Goal: Use online tool/utility: Utilize a website feature to perform a specific function

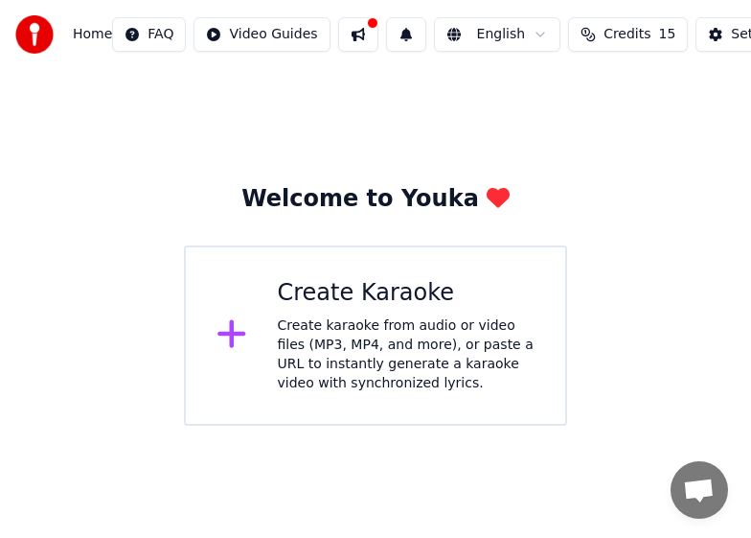
click at [340, 335] on div "Create karaoke from audio or video files (MP3, MP4, and more), or paste a URL t…" at bounding box center [407, 354] width 258 height 77
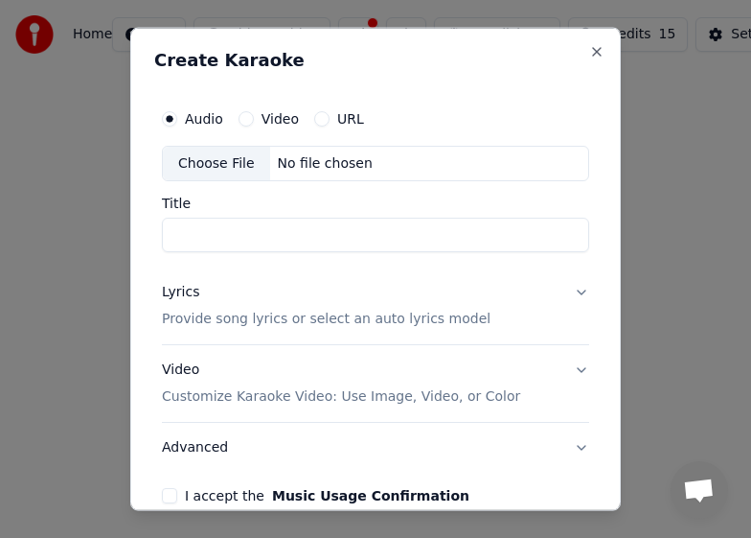
click at [255, 233] on input "Title" at bounding box center [376, 235] width 428 height 35
type input "*"
click at [247, 119] on button "Video" at bounding box center [246, 117] width 15 height 15
click at [221, 164] on div "Choose File" at bounding box center [216, 163] width 107 height 35
click at [168, 117] on button "Audio" at bounding box center [169, 117] width 15 height 15
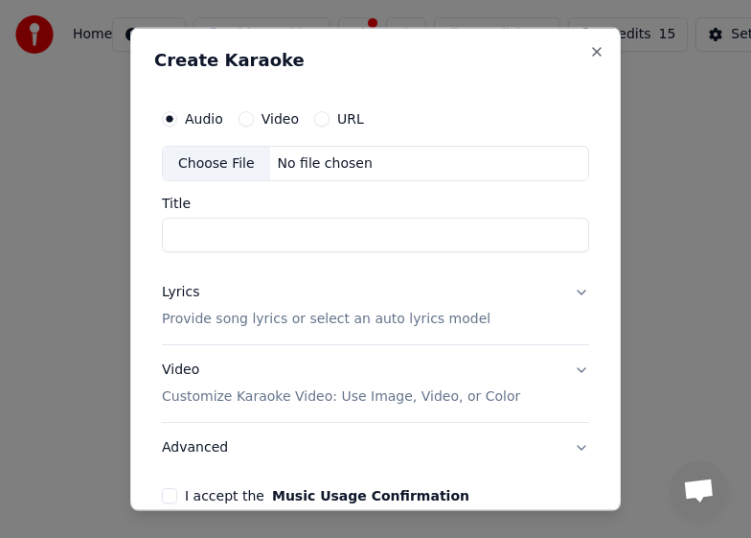
click at [199, 164] on div "Choose File" at bounding box center [216, 163] width 107 height 35
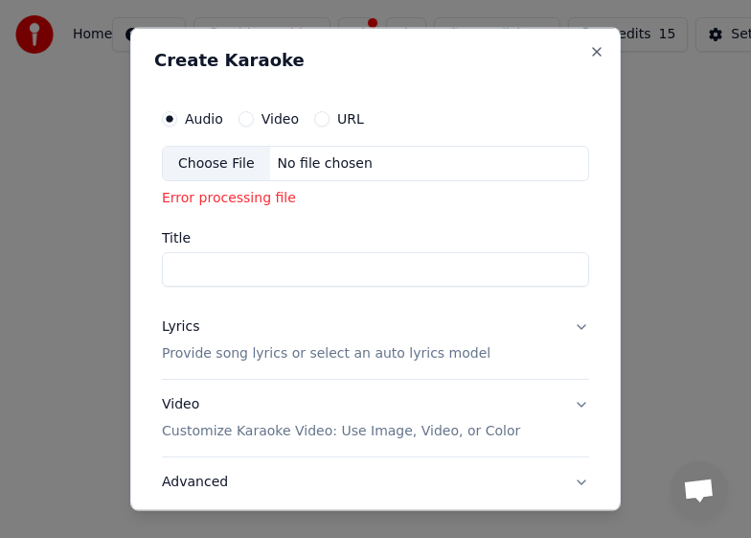
click at [222, 164] on div "Choose File" at bounding box center [216, 163] width 107 height 35
click at [589, 48] on button "Close" at bounding box center [596, 50] width 15 height 15
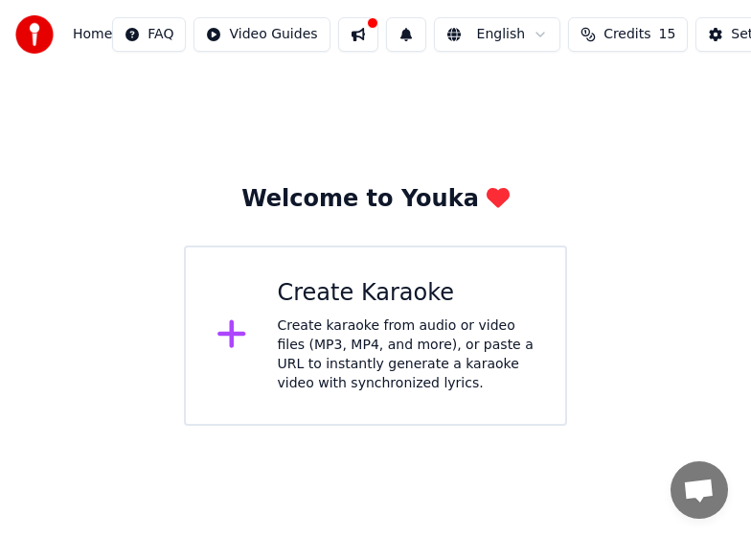
click at [357, 336] on div "Create karaoke from audio or video files (MP3, MP4, and more), or paste a URL t…" at bounding box center [407, 354] width 258 height 77
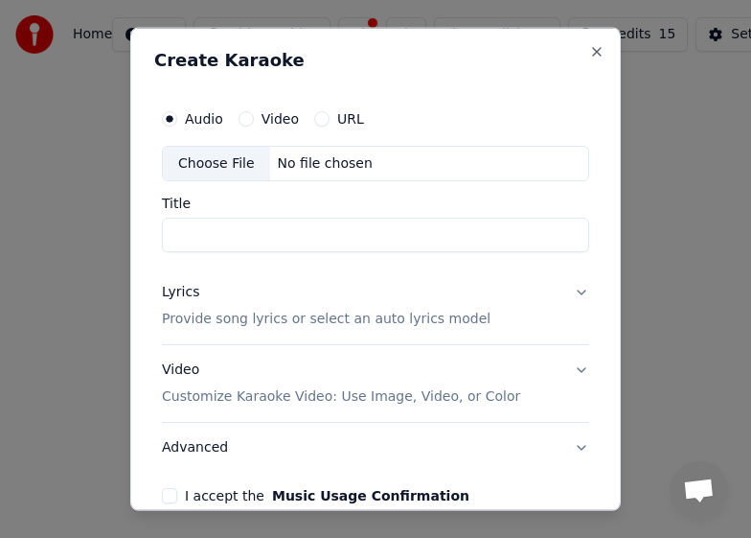
click at [236, 162] on div "Choose File" at bounding box center [216, 163] width 107 height 35
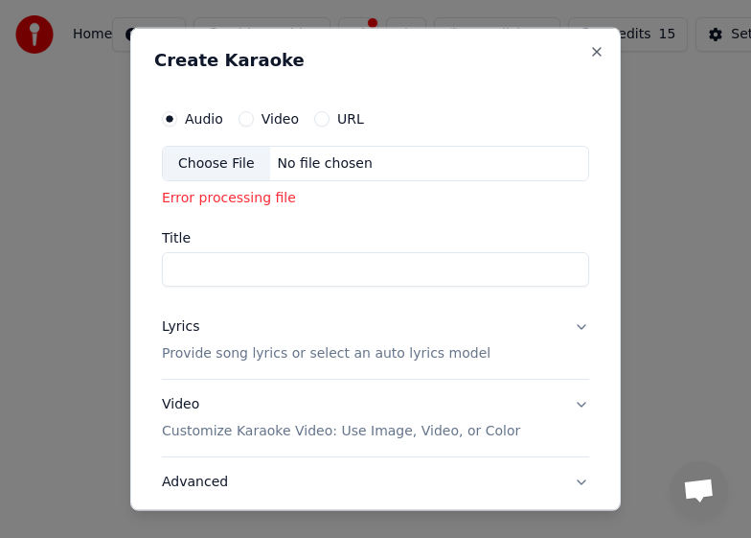
click at [186, 485] on button "Advanced" at bounding box center [376, 482] width 428 height 50
click at [181, 485] on button "Advanced" at bounding box center [376, 482] width 428 height 50
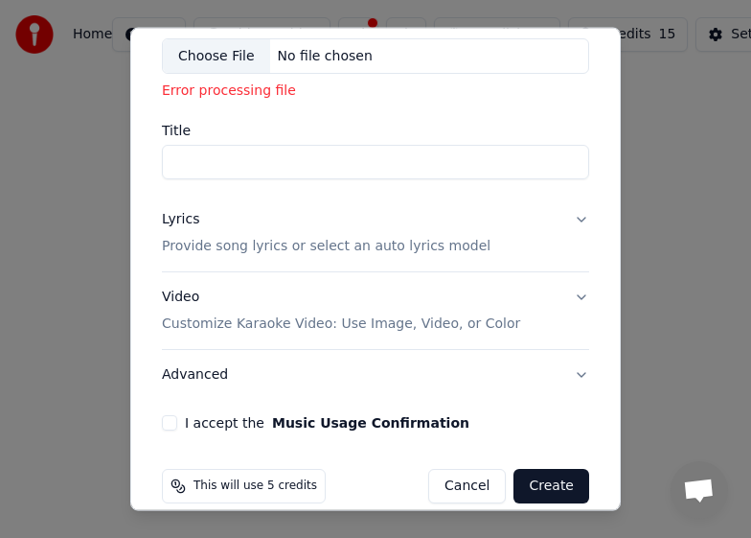
scroll to position [131, 0]
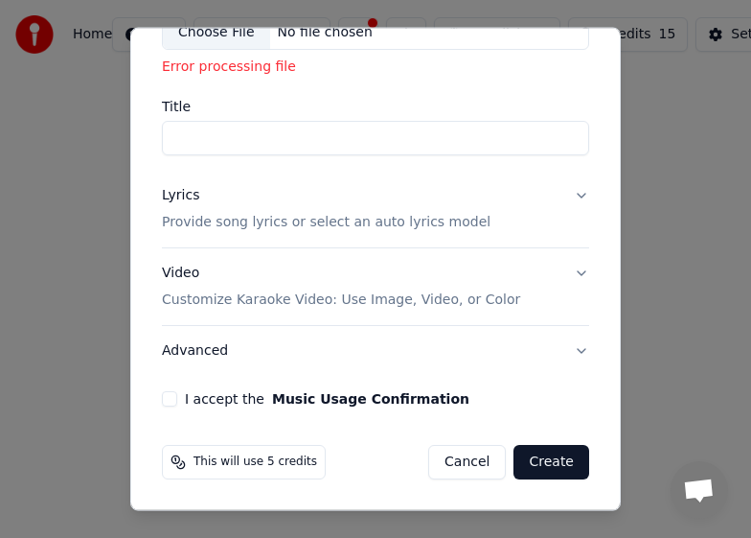
click at [168, 400] on button "I accept the Music Usage Confirmation" at bounding box center [169, 398] width 15 height 15
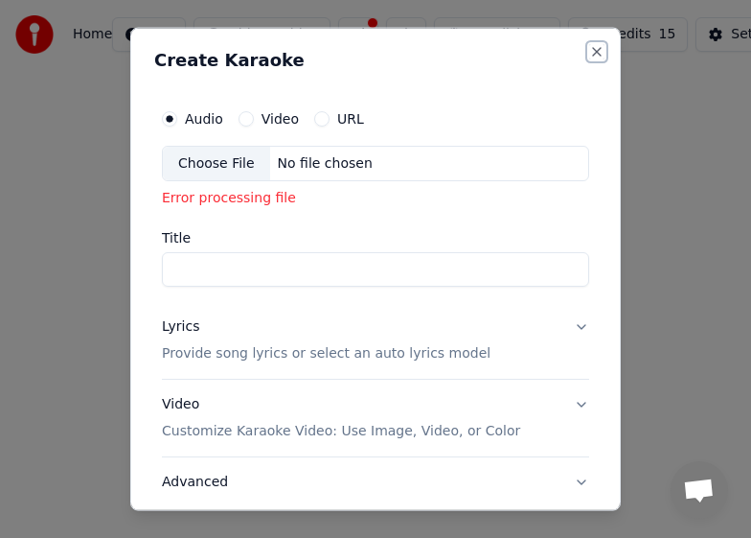
click at [589, 49] on button "Close" at bounding box center [596, 50] width 15 height 15
